Goal: Transaction & Acquisition: Book appointment/travel/reservation

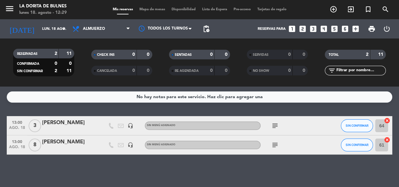
click at [304, 28] on icon "looks_two" at bounding box center [302, 29] width 8 height 8
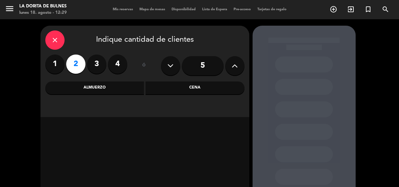
click at [115, 88] on div "Almuerzo" at bounding box center [94, 88] width 99 height 13
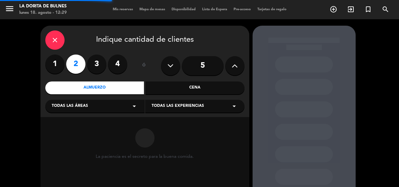
click at [181, 89] on div "Cena" at bounding box center [195, 88] width 99 height 13
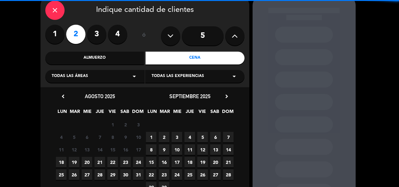
scroll to position [58, 0]
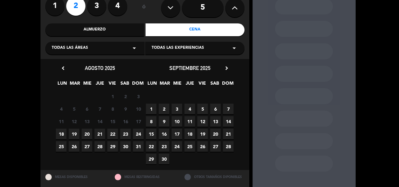
click at [59, 135] on span "18" at bounding box center [61, 134] width 11 height 11
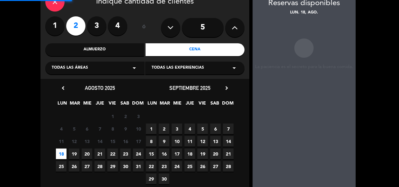
scroll to position [26, 0]
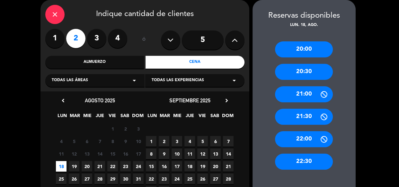
click at [301, 93] on div "21:00" at bounding box center [304, 94] width 58 height 16
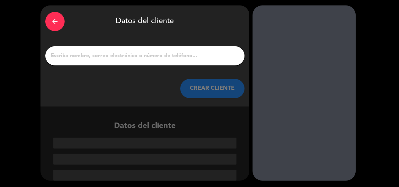
click at [173, 56] on input "1" at bounding box center [145, 55] width 190 height 9
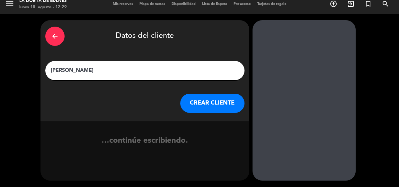
type input "[PERSON_NAME]"
click at [206, 104] on div "arrow_back Datos del cliente [PERSON_NAME] CLIENTE" at bounding box center [144, 70] width 209 height 101
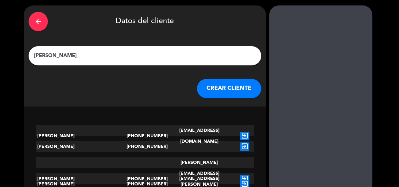
click at [239, 89] on button "CREAR CLIENTE" at bounding box center [229, 88] width 64 height 19
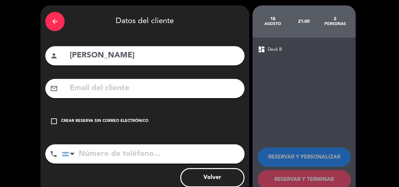
click at [129, 128] on div "check_box_outline_blank Crear reserva sin correo electrónico" at bounding box center [144, 121] width 199 height 19
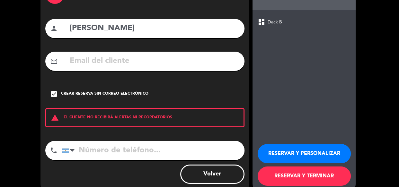
scroll to position [60, 0]
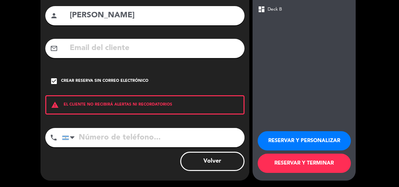
click at [280, 142] on button "RESERVAR Y PERSONALIZAR" at bounding box center [304, 140] width 93 height 19
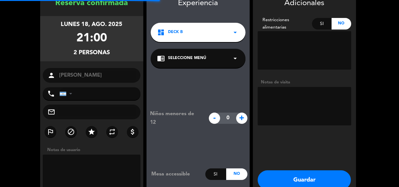
scroll to position [26, 0]
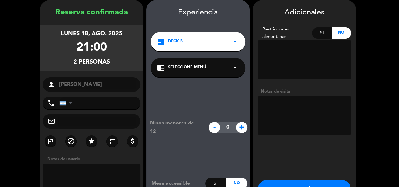
click at [308, 113] on textarea at bounding box center [304, 115] width 93 height 39
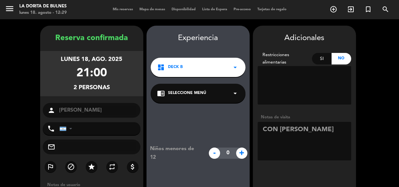
scroll to position [58, 0]
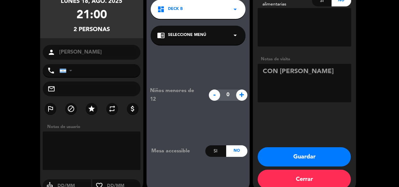
type textarea "CON [PERSON_NAME]"
click at [292, 147] on button "Guardar" at bounding box center [304, 156] width 93 height 19
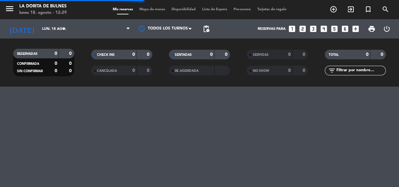
click at [293, 154] on div "menu La [PERSON_NAME] lunes 18. agosto - 12:29 Mis reservas Mapa de mesas Dispo…" at bounding box center [199, 93] width 399 height 187
